Goal: Task Accomplishment & Management: Manage account settings

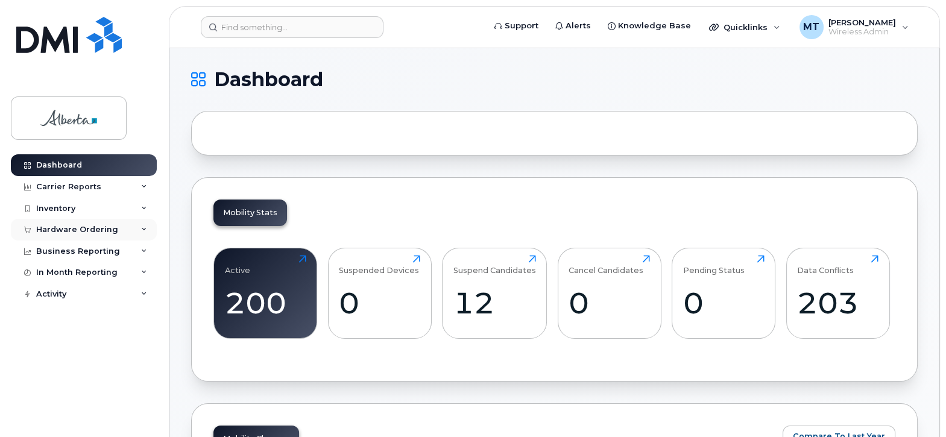
click at [93, 227] on div "Hardware Ordering" at bounding box center [77, 230] width 82 height 10
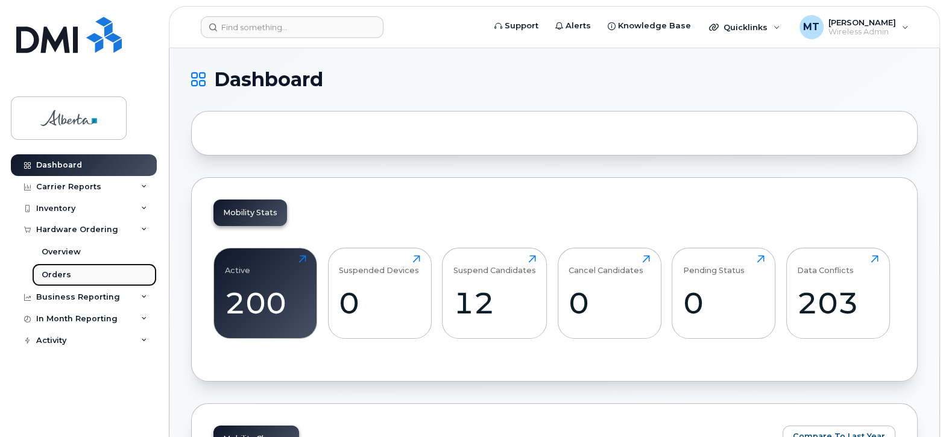
click at [60, 273] on div "Orders" at bounding box center [57, 274] width 30 height 11
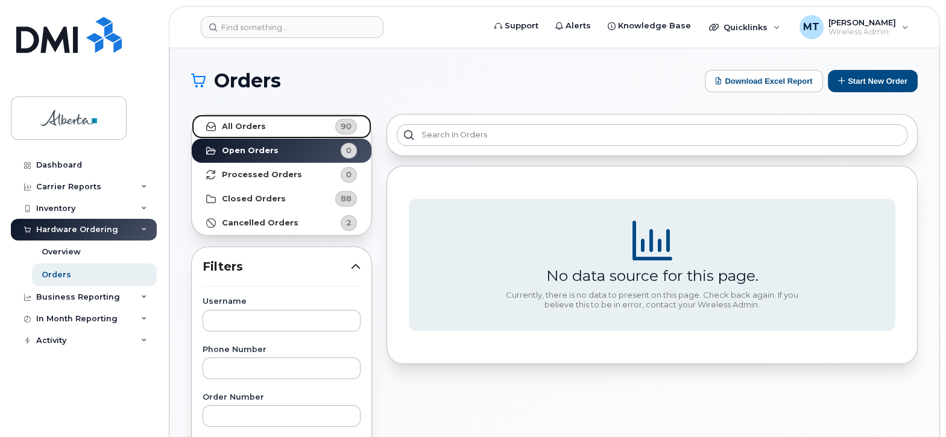
click at [344, 125] on span "90" at bounding box center [346, 126] width 11 height 11
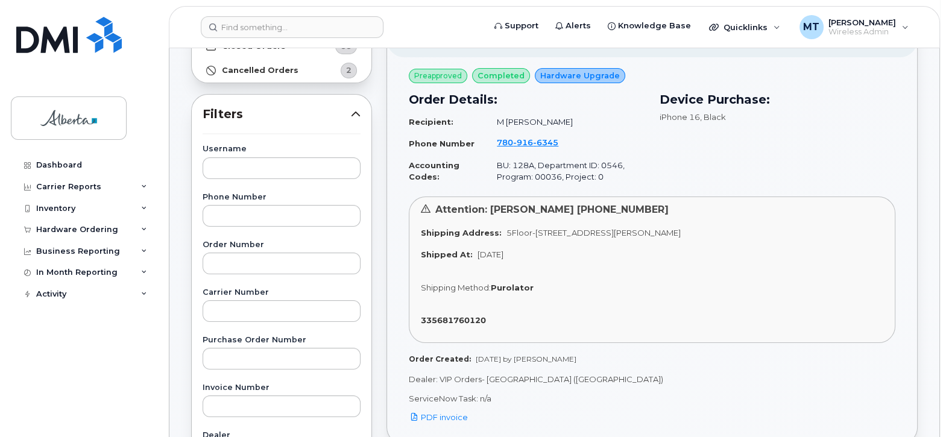
scroll to position [181, 0]
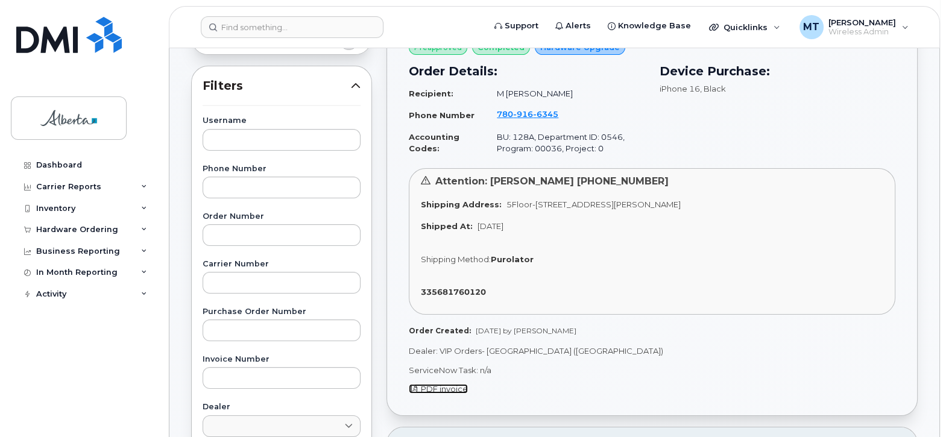
click at [446, 387] on span "PDF invoice" at bounding box center [444, 389] width 47 height 10
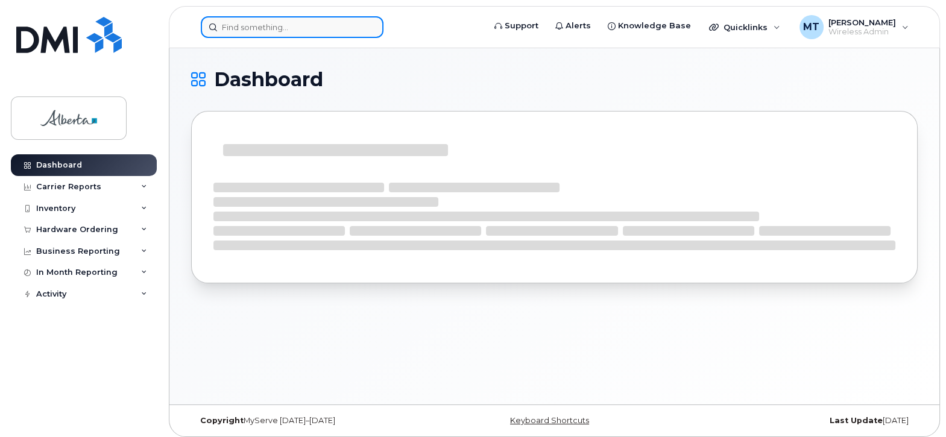
click at [248, 22] on input at bounding box center [292, 27] width 183 height 22
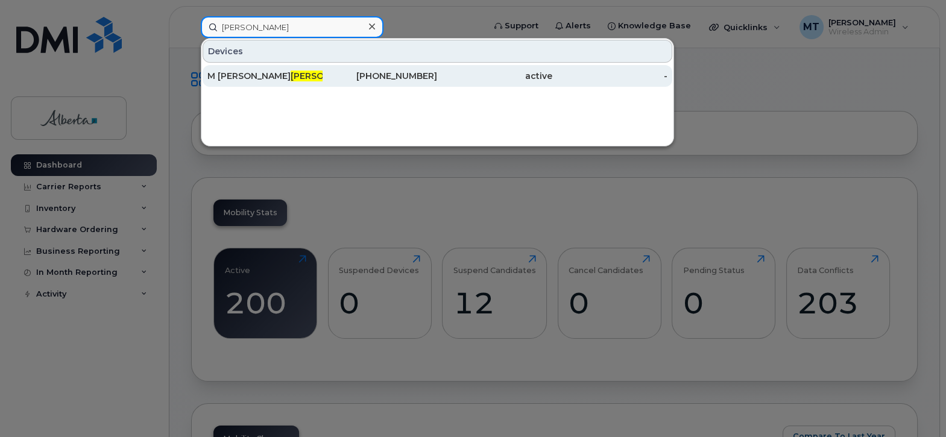
type input "burch"
click at [291, 75] on span "Burch" at bounding box center [327, 76] width 73 height 11
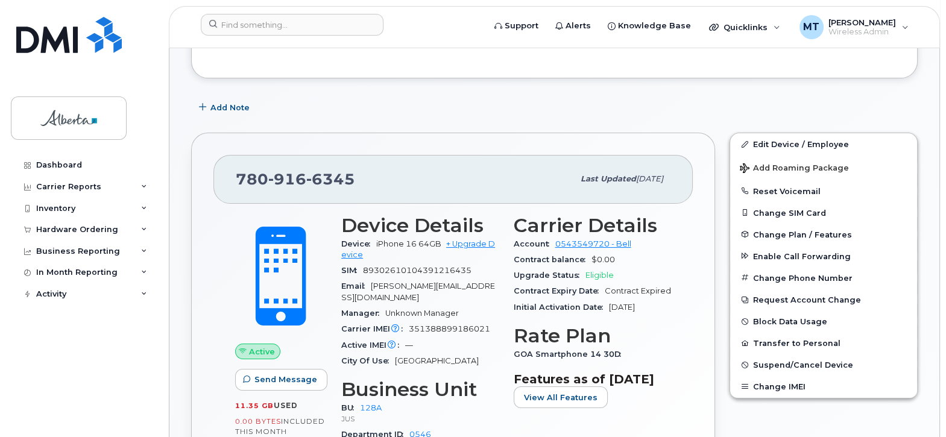
scroll to position [181, 0]
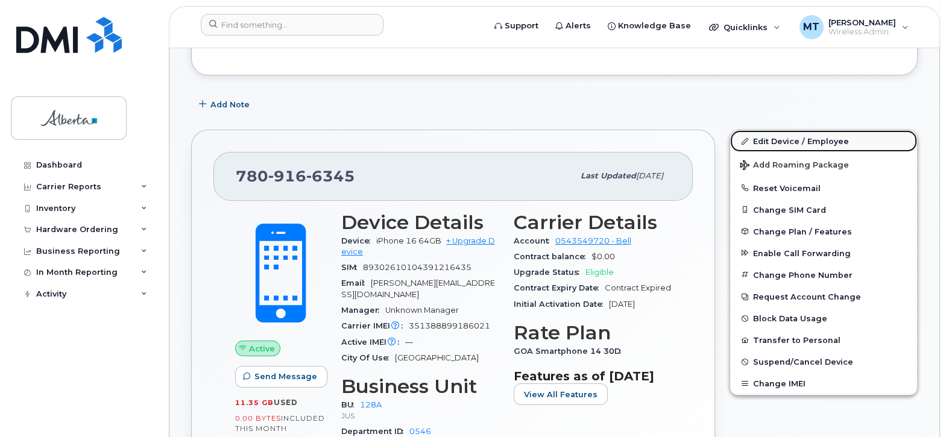
click at [800, 140] on link "Edit Device / Employee" at bounding box center [823, 141] width 187 height 22
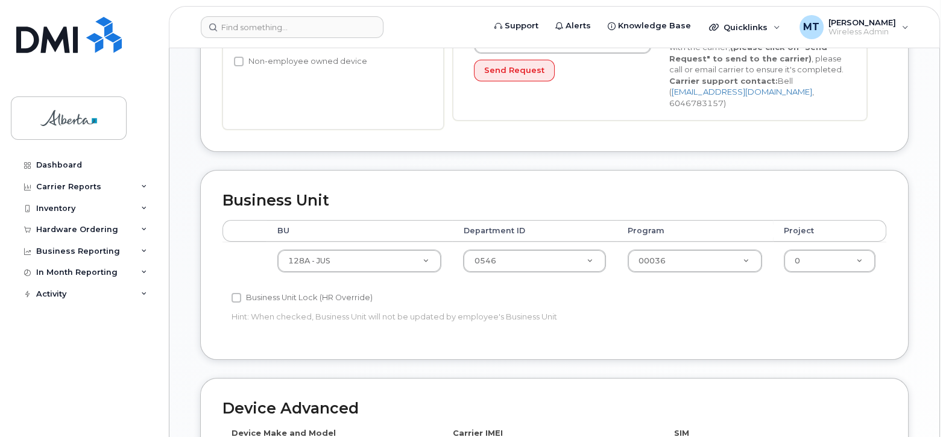
scroll to position [362, 0]
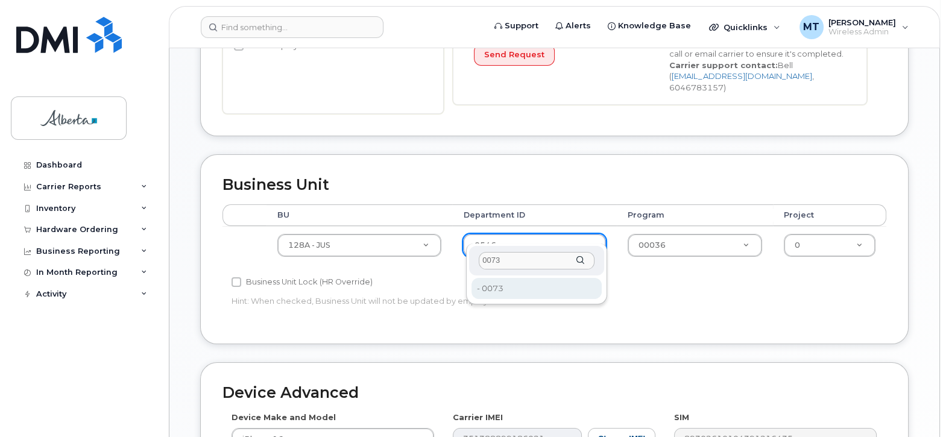
click at [505, 259] on input "0073" at bounding box center [537, 260] width 116 height 17
type input "0073"
type input "5707450"
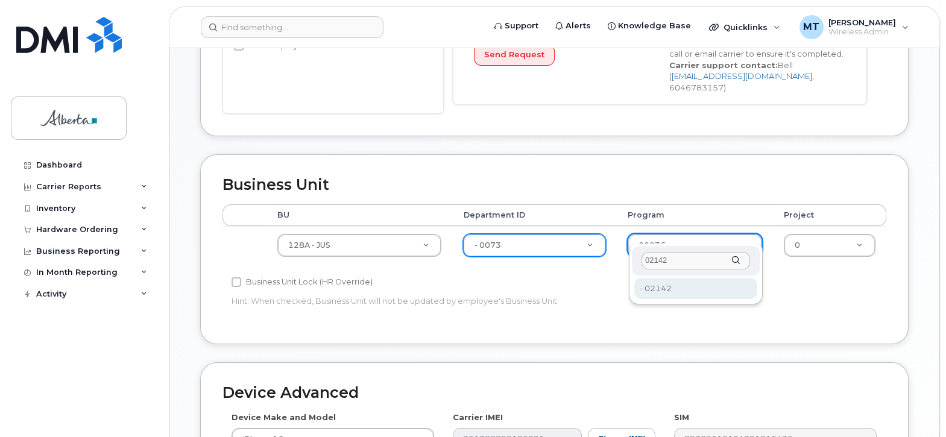
type input "02142"
type input "5707451"
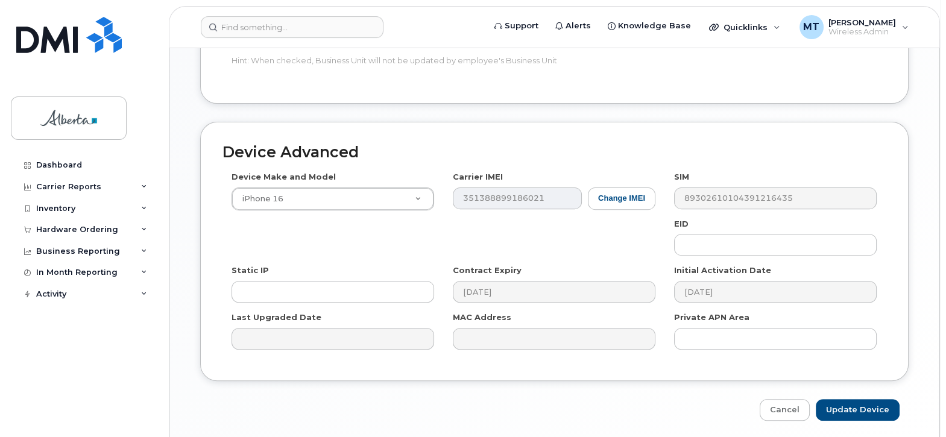
scroll to position [633, 0]
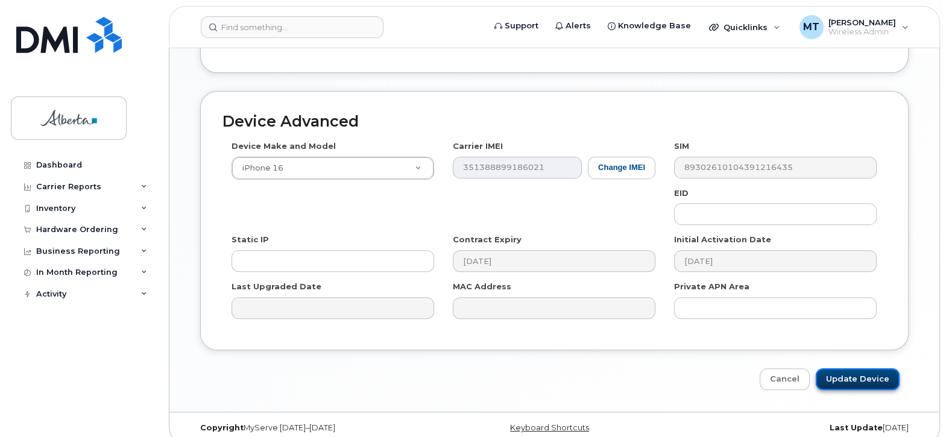
click at [849, 368] on input "Update Device" at bounding box center [858, 379] width 84 height 22
type input "Saving..."
